Goal: Task Accomplishment & Management: Complete application form

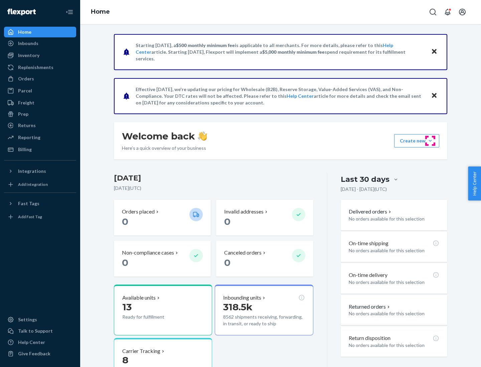
click at [430, 141] on button "Create new Create new inbound Create new order Create new product" at bounding box center [416, 140] width 45 height 13
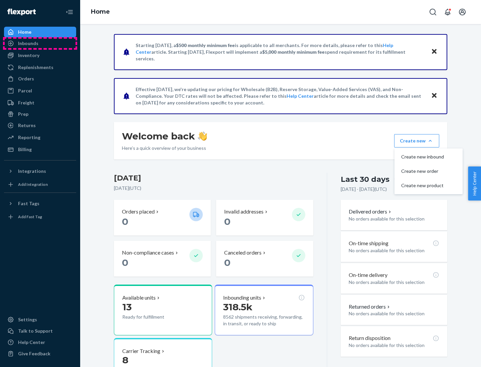
click at [40, 43] on div "Inbounds" at bounding box center [40, 43] width 71 height 9
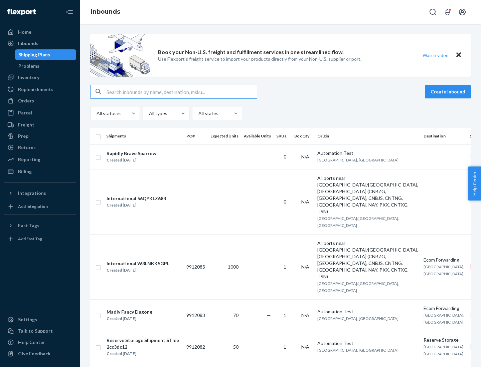
click at [449, 92] on button "Create inbound" at bounding box center [448, 91] width 46 height 13
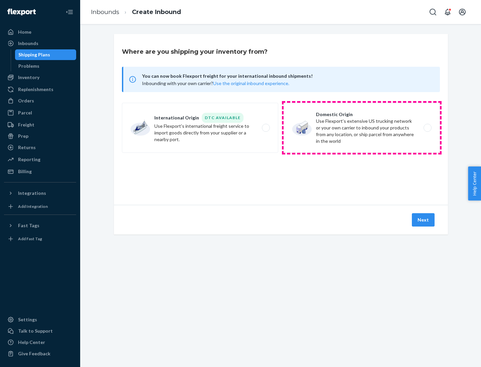
click at [361, 128] on label "Domestic Origin Use Flexport’s extensive US trucking network or your own carrie…" at bounding box center [361, 128] width 156 height 50
click at [427, 128] on input "Domestic Origin Use Flexport’s extensive US trucking network or your own carrie…" at bounding box center [429, 128] width 4 height 4
radio input "true"
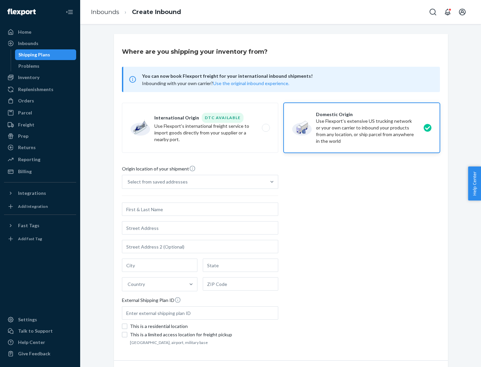
click at [156, 182] on div "Select from saved addresses" at bounding box center [157, 182] width 60 height 7
click at [128, 182] on input "Select from saved addresses" at bounding box center [127, 182] width 1 height 7
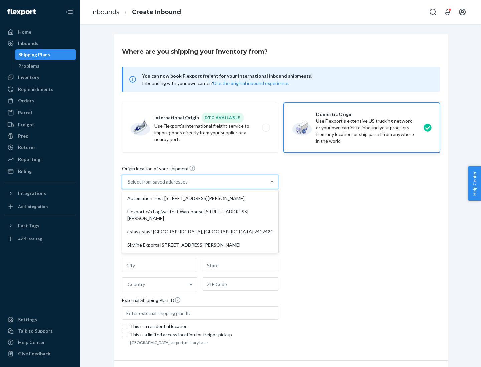
scroll to position [3, 0]
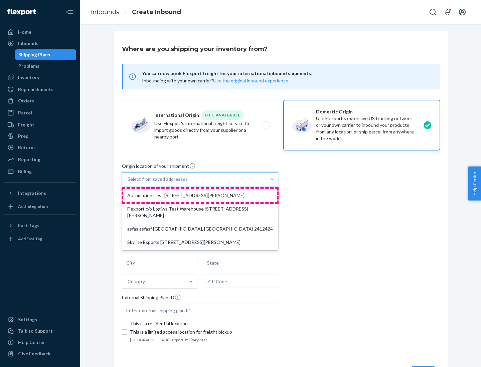
click at [200, 196] on div "Automation Test [STREET_ADDRESS][PERSON_NAME]" at bounding box center [200, 195] width 154 height 13
click at [128, 183] on input "option Automation Test [STREET_ADDRESS][PERSON_NAME] focused, 1 of 4. 4 results…" at bounding box center [127, 179] width 1 height 7
type input "Automation Test"
type input "9th Floor"
type input "[GEOGRAPHIC_DATA]"
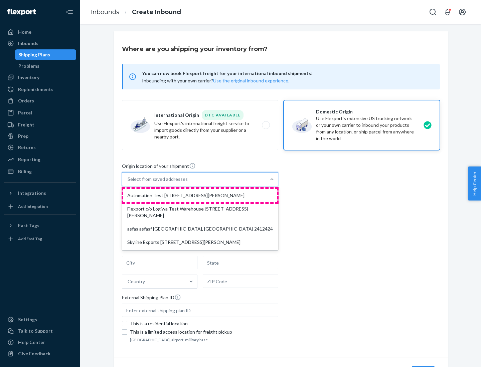
type input "CA"
type input "94104"
type input "[STREET_ADDRESS][PERSON_NAME]"
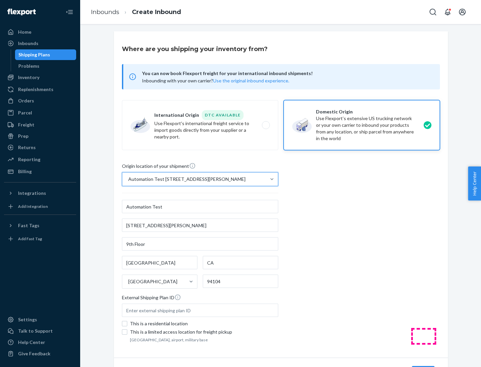
scroll to position [39, 0]
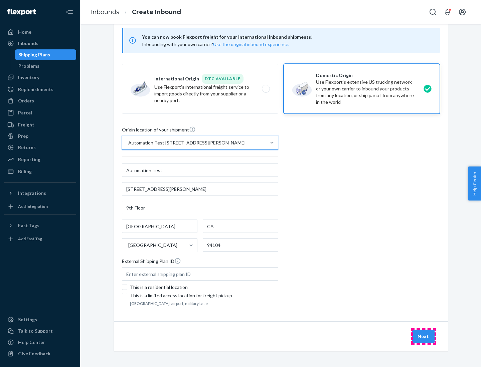
click at [423, 336] on button "Next" at bounding box center [423, 336] width 23 height 13
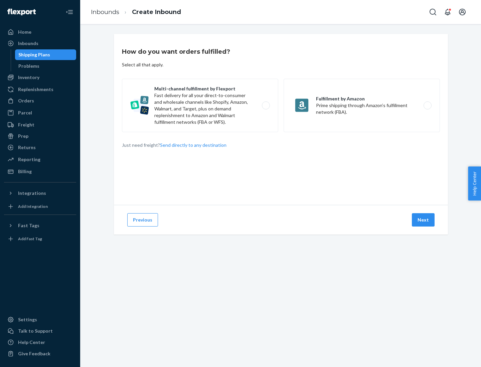
click at [200, 105] on label "Multi-channel fulfillment by Flexport Fast delivery for all your direct-to-cons…" at bounding box center [200, 105] width 156 height 53
click at [265, 105] on input "Multi-channel fulfillment by Flexport Fast delivery for all your direct-to-cons…" at bounding box center [267, 105] width 4 height 4
radio input "true"
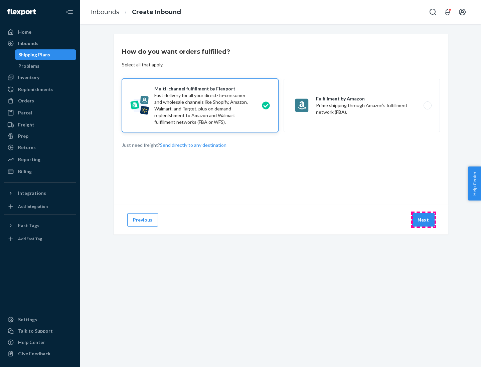
click at [423, 220] on button "Next" at bounding box center [423, 219] width 23 height 13
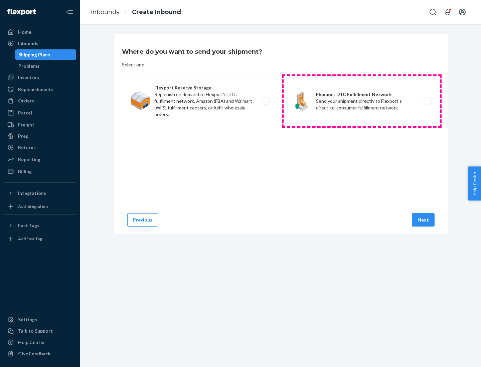
click at [361, 101] on label "Flexport DTC Fulfillment Network Send your shipment directly to Flexport's dire…" at bounding box center [361, 101] width 156 height 50
click at [427, 101] on input "Flexport DTC Fulfillment Network Send your shipment directly to Flexport's dire…" at bounding box center [429, 101] width 4 height 4
radio input "true"
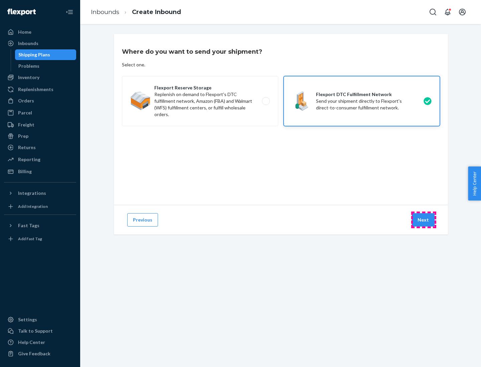
click at [423, 220] on button "Next" at bounding box center [423, 219] width 23 height 13
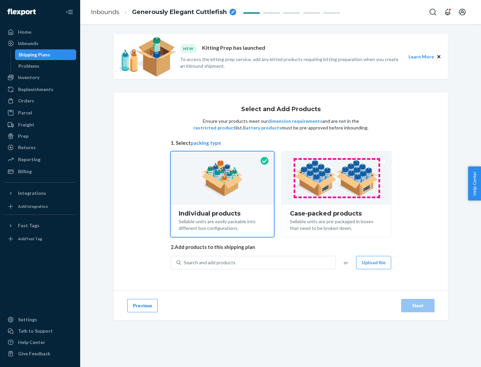
click at [336, 178] on img at bounding box center [336, 178] width 83 height 37
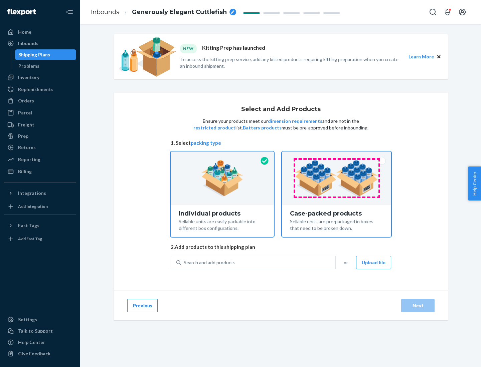
click at [336, 156] on input "Case-packed products Sellable units are pre-packaged in boxes that need to be b…" at bounding box center [336, 154] width 4 height 4
radio input "true"
radio input "false"
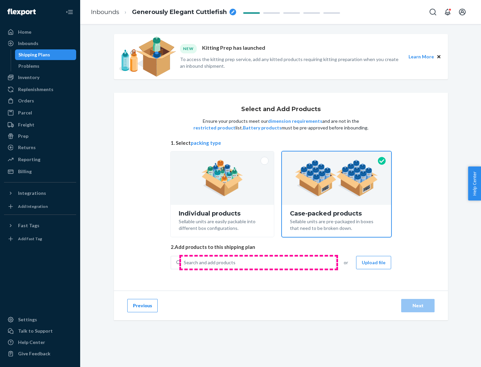
click at [258, 262] on div "Search and add products" at bounding box center [258, 263] width 154 height 12
click at [184, 262] on input "Search and add products" at bounding box center [184, 262] width 1 height 7
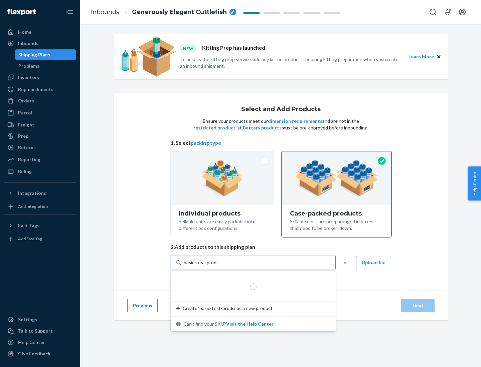
type input "basic-test-product-1"
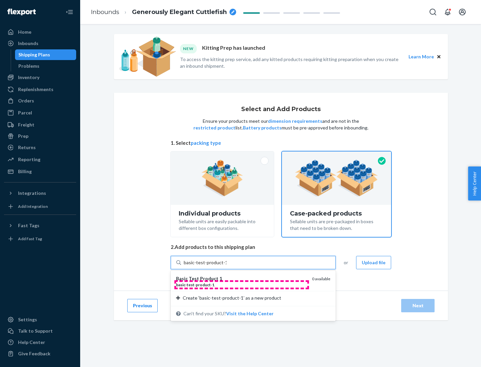
click at [241, 285] on div "basic - test - product - 1" at bounding box center [241, 285] width 130 height 6
click at [226, 266] on input "basic-test-product-1" at bounding box center [205, 262] width 43 height 7
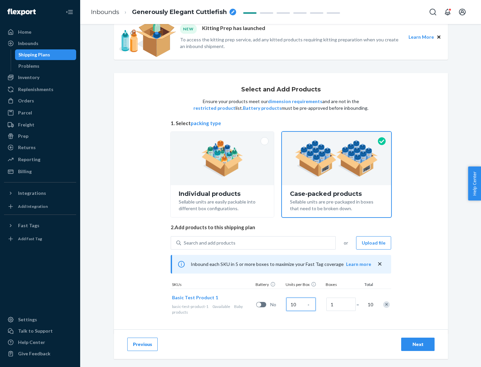
scroll to position [24, 0]
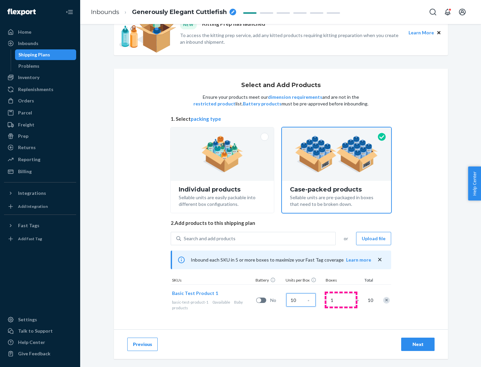
type input "10"
type input "7"
click at [418, 344] on div "Next" at bounding box center [418, 344] width 22 height 7
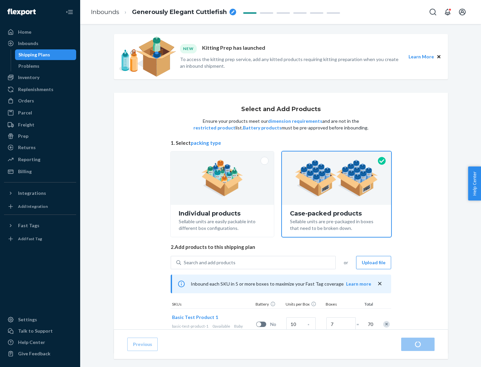
radio input "true"
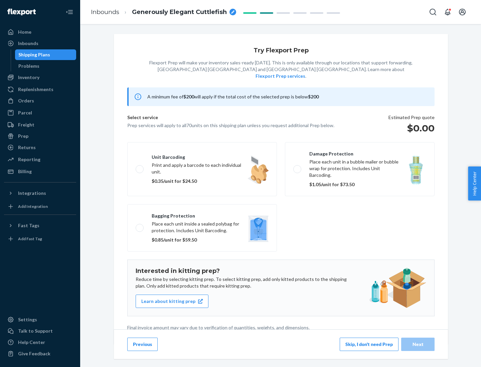
scroll to position [2, 0]
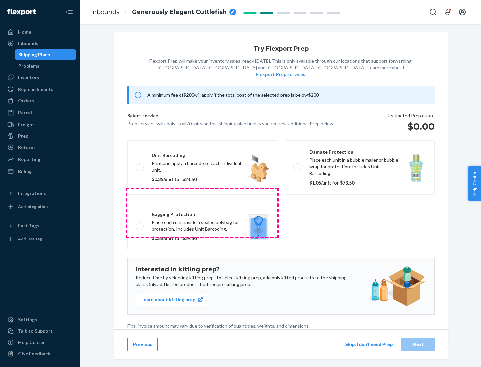
click at [202, 213] on label "Bagging protection Place each unit inside a sealed polybag for protection. Incl…" at bounding box center [202, 226] width 150 height 47
click at [140, 224] on input "Bagging protection Place each unit inside a sealed polybag for protection. Incl…" at bounding box center [138, 226] width 4 height 4
checkbox input "true"
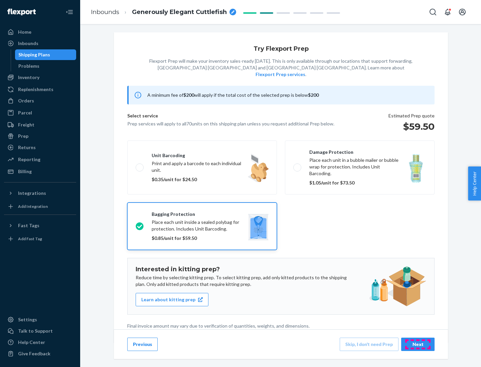
click at [418, 344] on div "Next" at bounding box center [418, 344] width 22 height 7
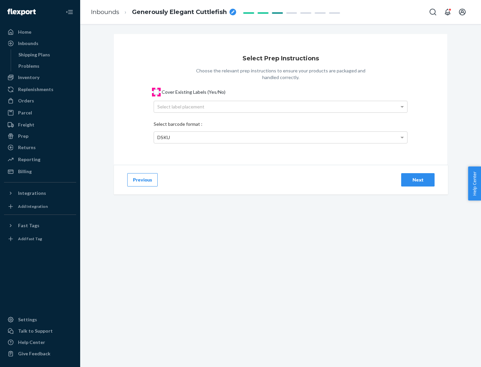
click at [156, 92] on input "Cover Existing Labels (Yes/No)" at bounding box center [156, 91] width 5 height 5
checkbox input "true"
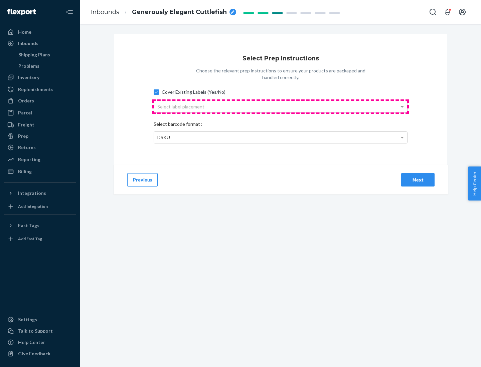
click at [280, 106] on div "Select label placement" at bounding box center [280, 106] width 253 height 11
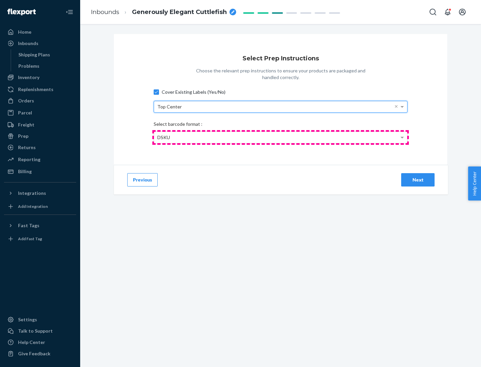
click at [280, 137] on div "DSKU" at bounding box center [280, 137] width 253 height 11
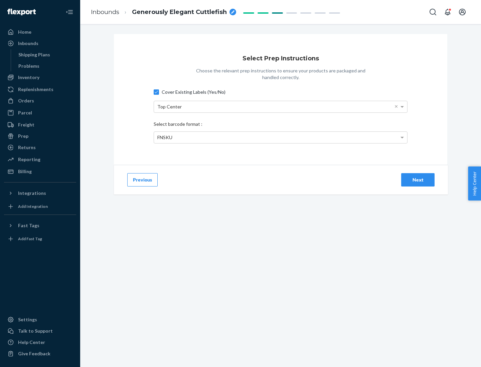
click at [418, 180] on div "Next" at bounding box center [418, 180] width 22 height 7
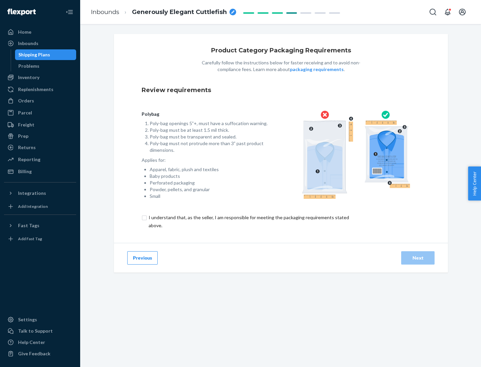
click at [248, 221] on input "checkbox" at bounding box center [253, 222] width 222 height 16
checkbox input "true"
click at [418, 258] on div "Next" at bounding box center [418, 258] width 22 height 7
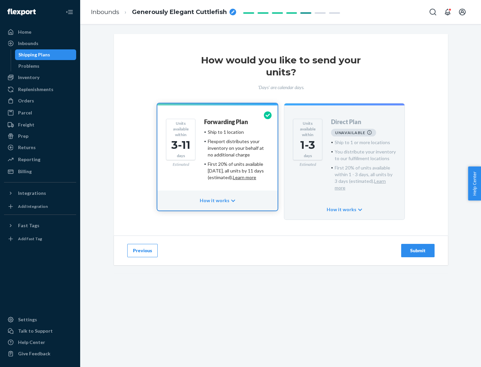
click at [226, 122] on h4 "Forwarding Plan" at bounding box center [226, 122] width 44 height 7
click at [418, 247] on div "Submit" at bounding box center [418, 250] width 22 height 7
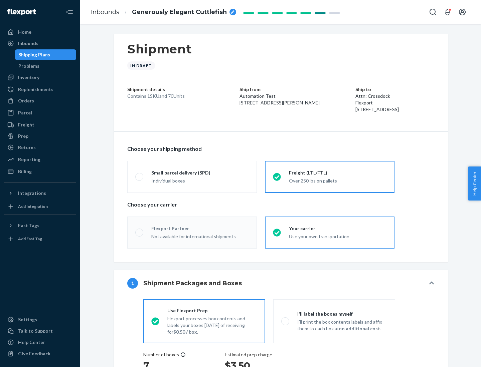
radio input "true"
radio input "false"
radio input "true"
radio input "false"
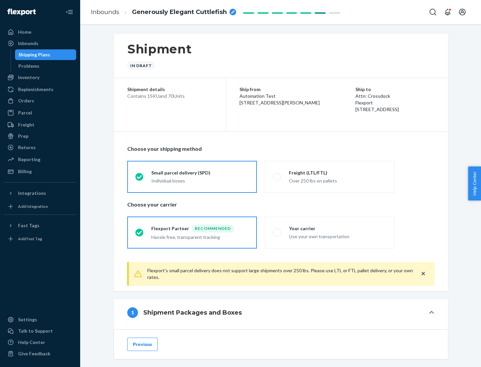
click at [329, 177] on div "Over 250 lbs on pallets" at bounding box center [337, 180] width 97 height 8
click at [277, 177] on input "Freight (LTL/FTL) Over 250 lbs on pallets" at bounding box center [275, 177] width 4 height 4
radio input "true"
radio input "false"
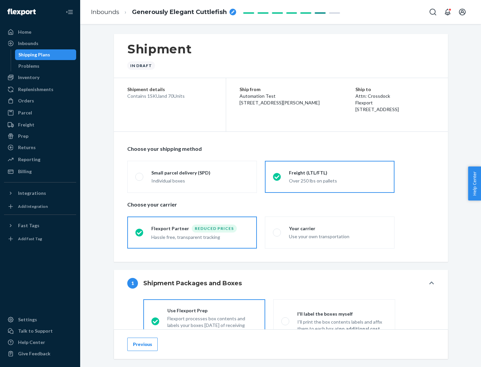
scroll to position [37, 0]
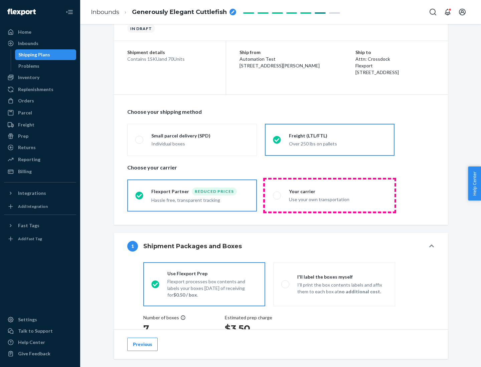
click at [329, 195] on div "Use your own transportation" at bounding box center [337, 199] width 97 height 8
click at [277, 195] on input "Your carrier Use your own transportation" at bounding box center [275, 195] width 4 height 4
radio input "true"
radio input "false"
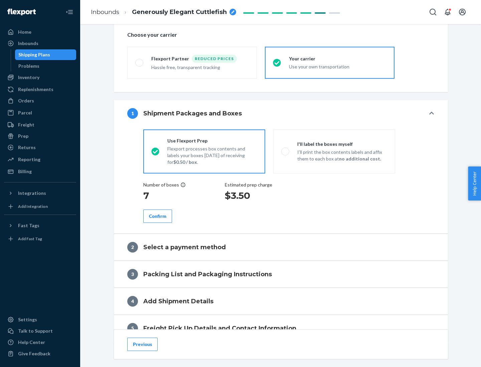
scroll to position [126, 0]
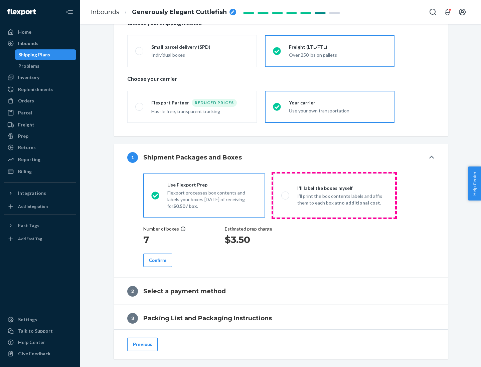
click at [334, 195] on p "I’ll print the box contents labels and affix them to each box at no additional …" at bounding box center [342, 199] width 90 height 13
click at [285, 195] on input "I'll label the boxes myself I’ll print the box contents labels and affix them t…" at bounding box center [283, 195] width 4 height 4
radio input "true"
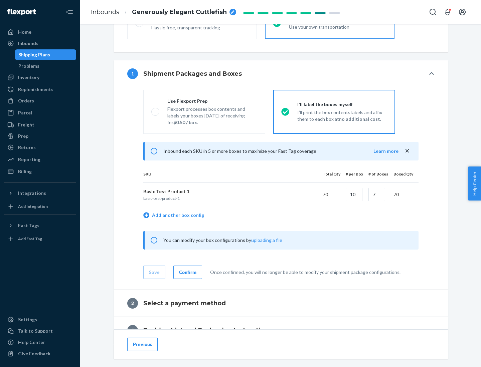
scroll to position [115, 0]
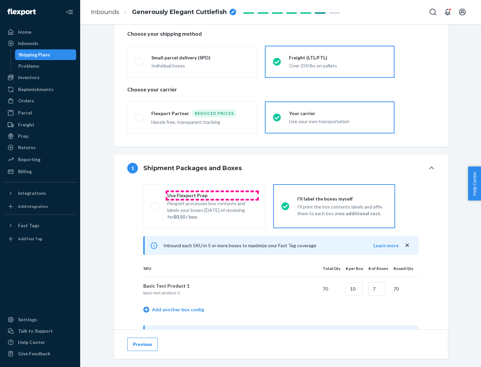
click at [212, 195] on div "Use Flexport Prep" at bounding box center [212, 195] width 90 height 7
click at [156, 204] on input "Use Flexport Prep Flexport processes box contents and labels your boxes [DATE] …" at bounding box center [153, 206] width 4 height 4
radio input "true"
radio input "false"
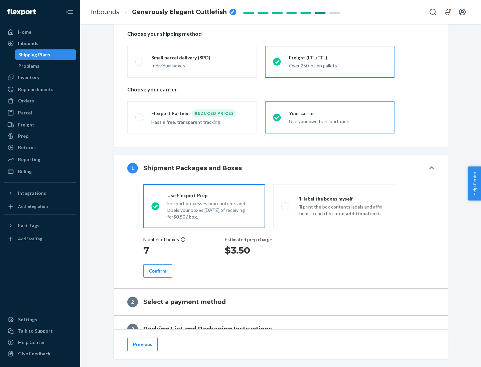
scroll to position [191, 0]
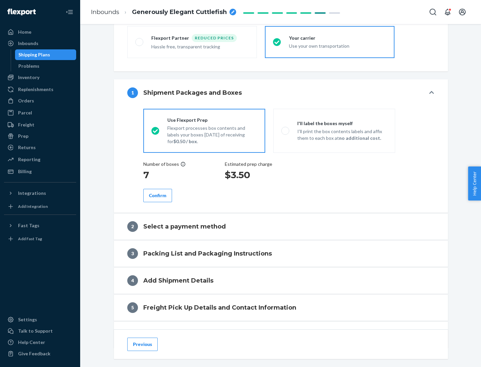
click at [158, 195] on div "Confirm" at bounding box center [157, 195] width 17 height 7
radio input "false"
